Goal: Submit feedback/report problem

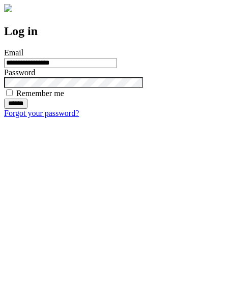
type input "**********"
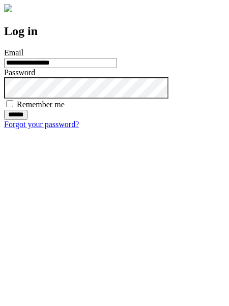
click at [27, 120] on input "******" at bounding box center [15, 115] width 23 height 10
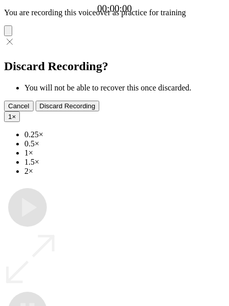
type input "**********"
